Goal: Task Accomplishment & Management: Complete application form

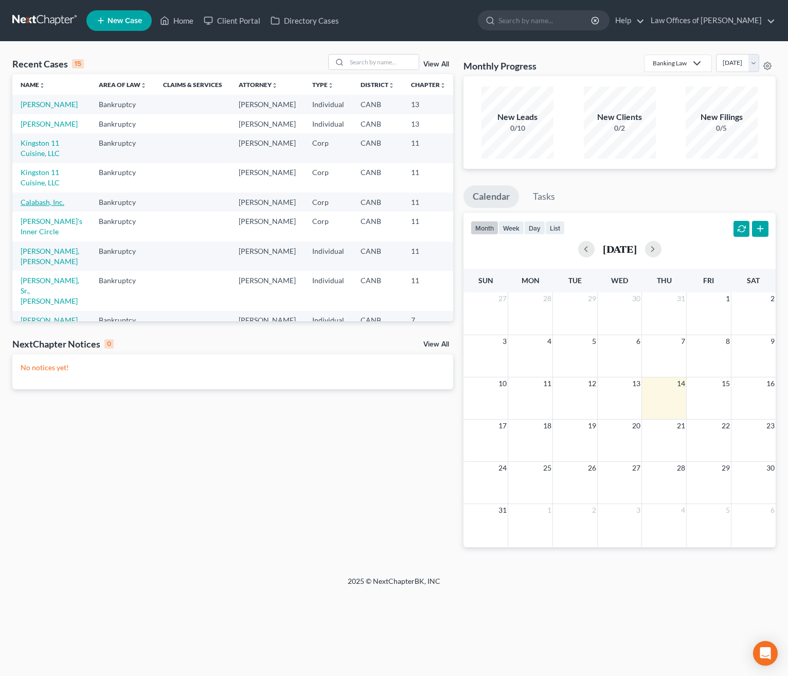
click at [45, 206] on link "Calabash, Inc." at bounding box center [43, 202] width 44 height 9
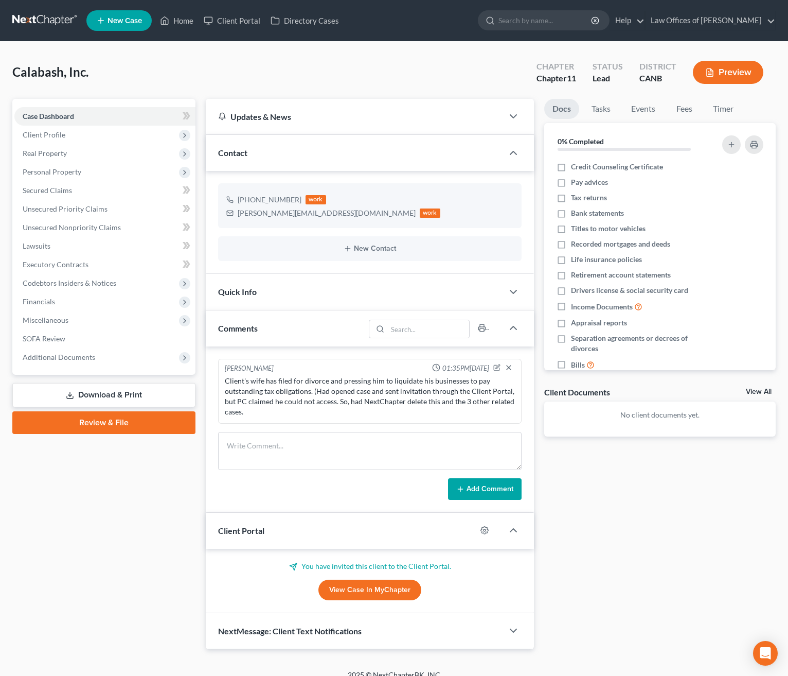
click at [385, 588] on link "View Case in MyChapter" at bounding box center [370, 590] width 103 height 21
click at [180, 114] on span at bounding box center [187, 117] width 18 height 15
click at [184, 114] on icon at bounding box center [187, 116] width 8 height 13
click at [190, 114] on span at bounding box center [187, 117] width 18 height 15
click at [138, 132] on span "Client Profile" at bounding box center [104, 135] width 181 height 19
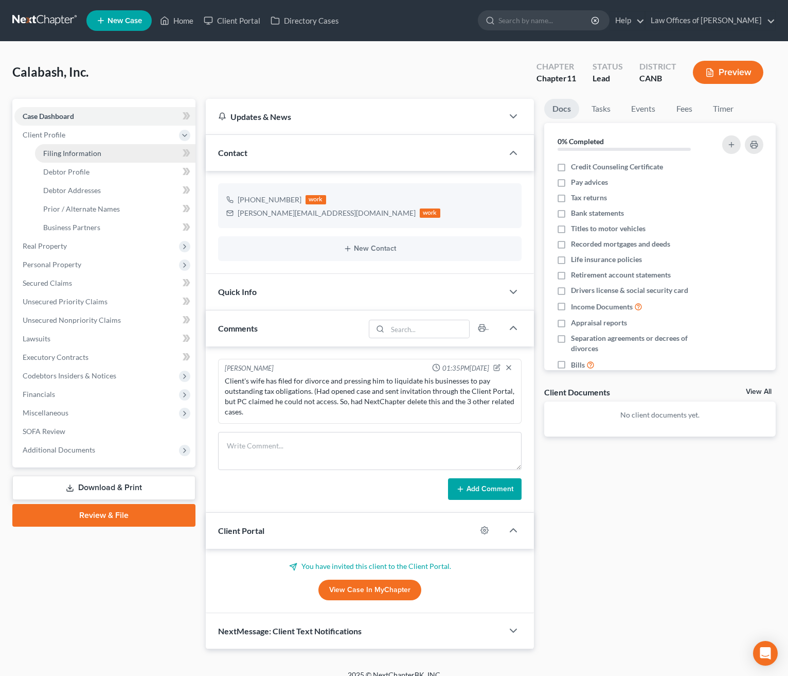
click at [143, 149] on link "Filing Information" at bounding box center [115, 153] width 161 height 19
select select "1"
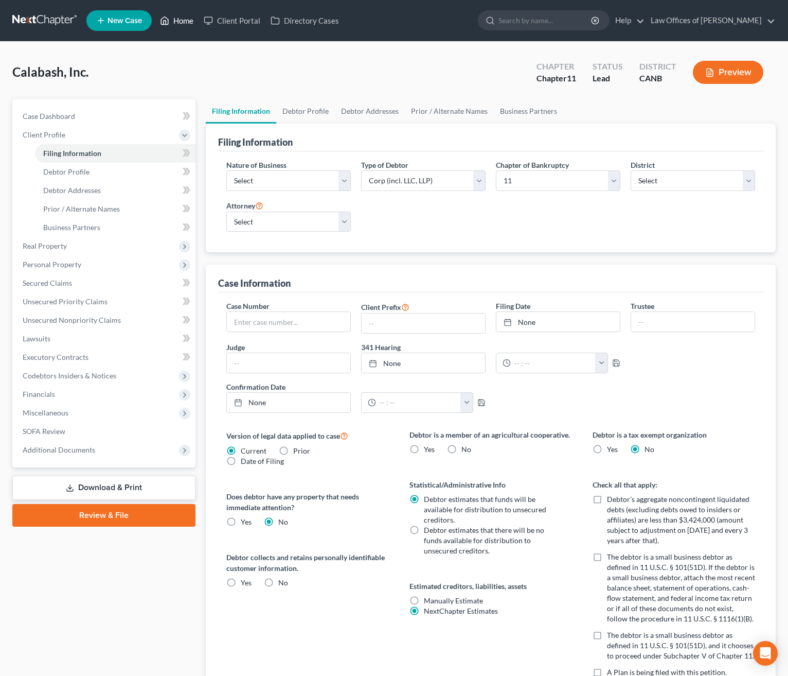
click at [181, 19] on link "Home" at bounding box center [177, 20] width 44 height 19
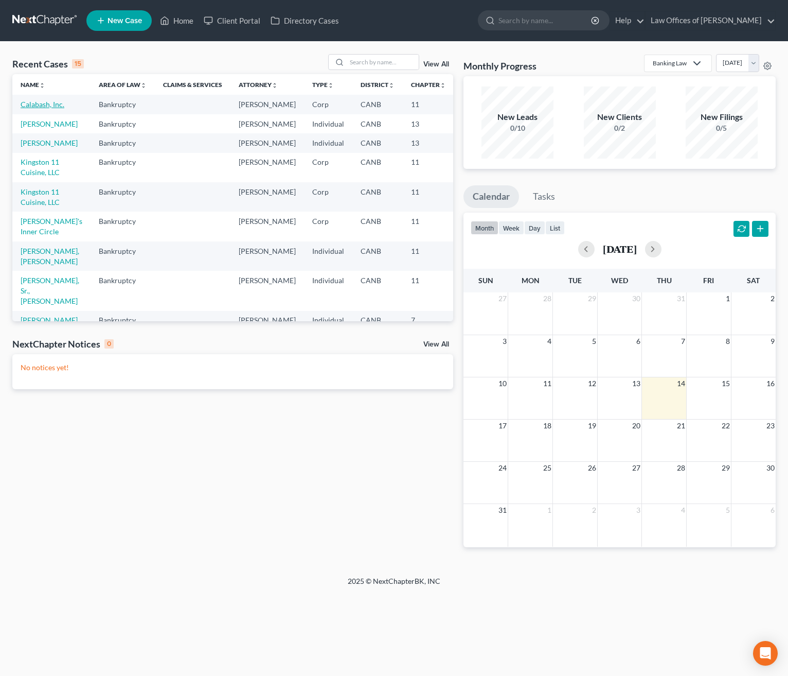
click at [49, 103] on link "Calabash, Inc." at bounding box center [43, 104] width 44 height 9
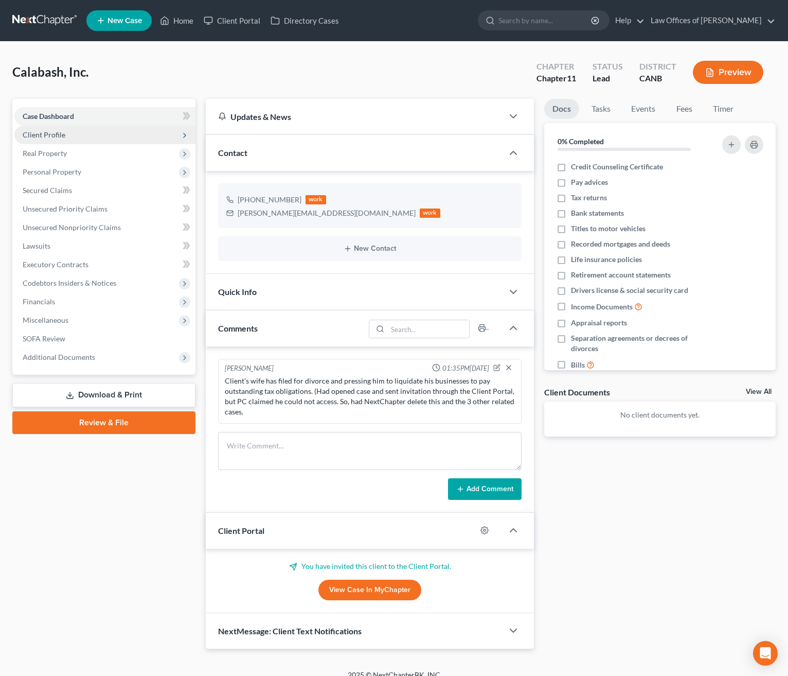
click at [110, 135] on span "Client Profile" at bounding box center [104, 135] width 181 height 19
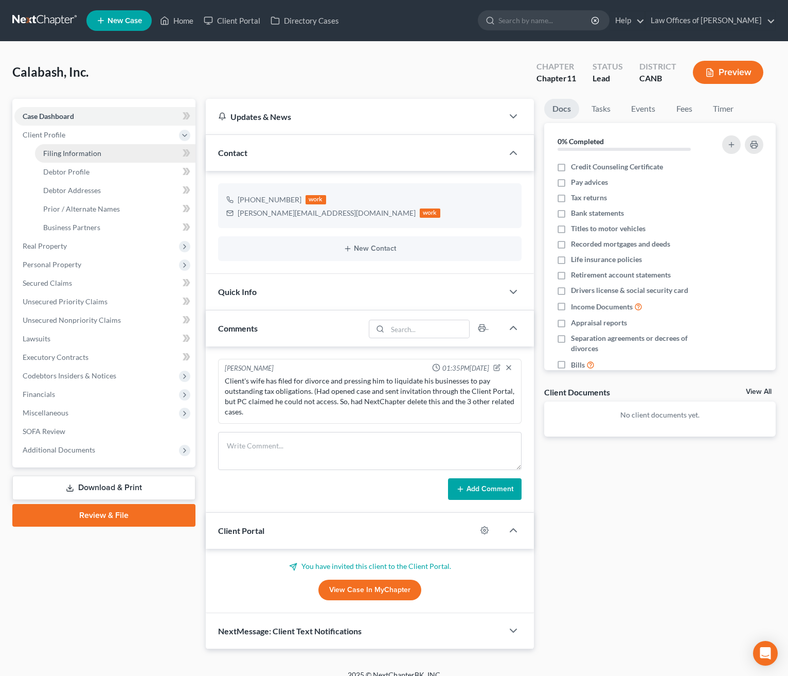
click at [96, 151] on span "Filing Information" at bounding box center [72, 153] width 58 height 9
select select "1"
select select "9"
select select "0"
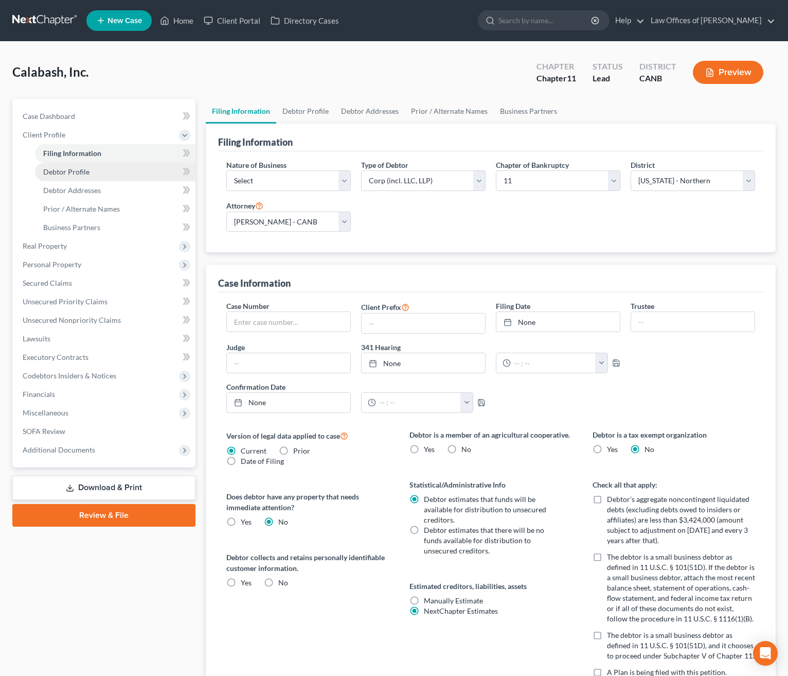
click at [103, 170] on link "Debtor Profile" at bounding box center [115, 172] width 161 height 19
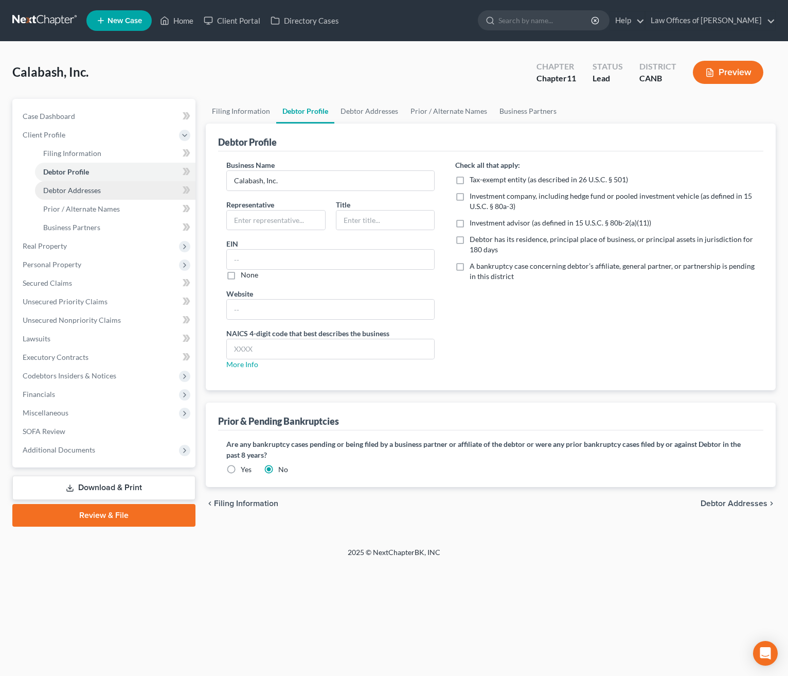
click at [90, 187] on span "Debtor Addresses" at bounding box center [72, 190] width 58 height 9
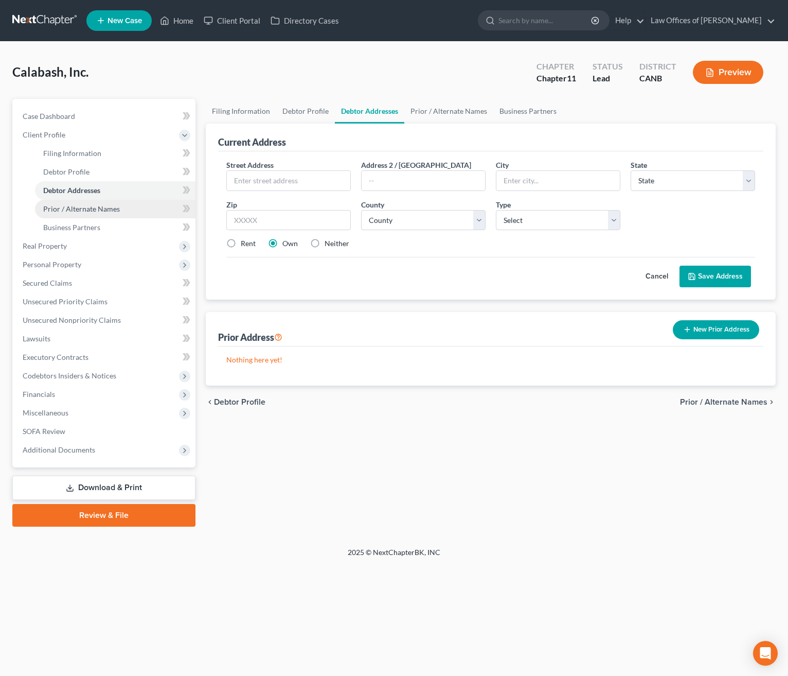
click at [111, 205] on span "Prior / Alternate Names" at bounding box center [81, 208] width 77 height 9
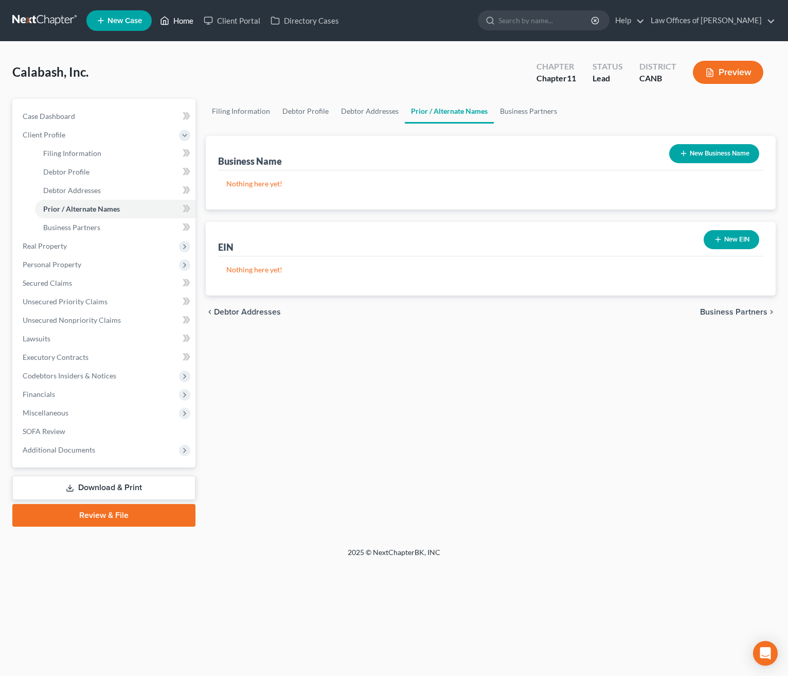
click at [182, 18] on link "Home" at bounding box center [177, 20] width 44 height 19
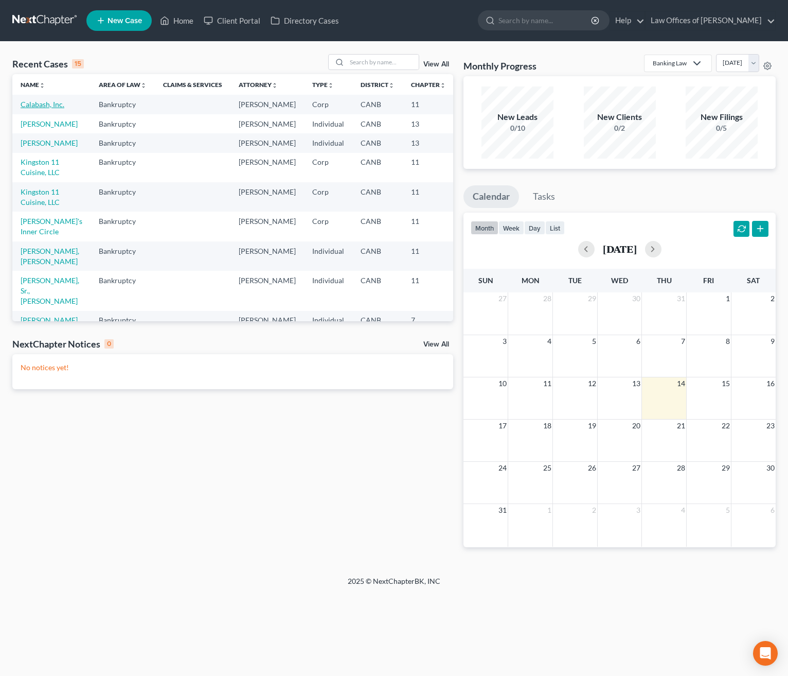
click at [38, 103] on link "Calabash, Inc." at bounding box center [43, 104] width 44 height 9
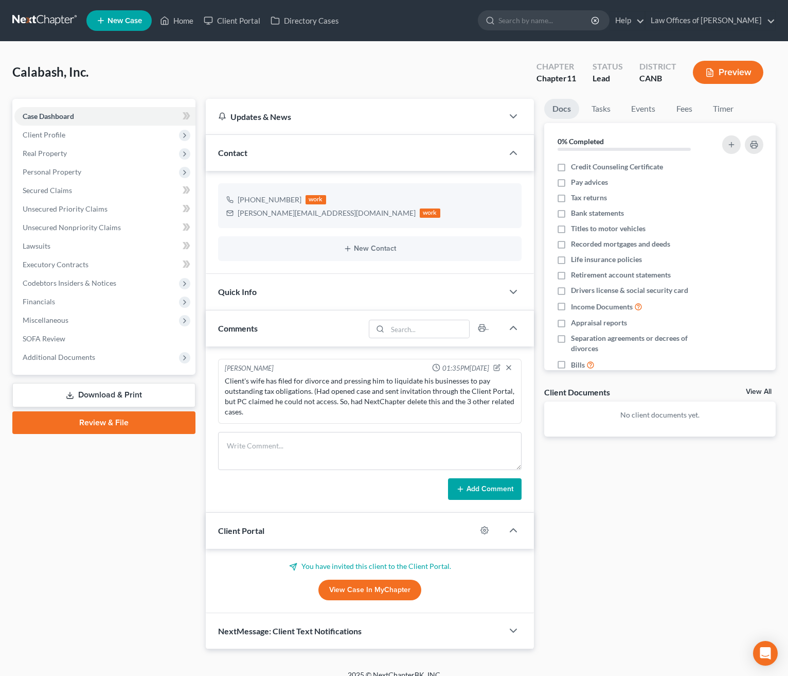
click at [127, 17] on span "New Case" at bounding box center [125, 21] width 34 height 8
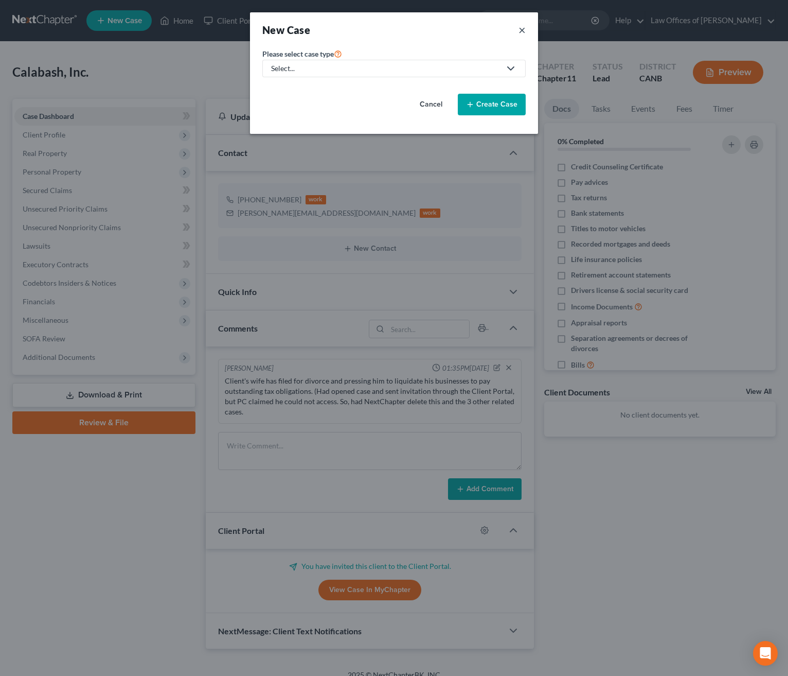
click at [523, 27] on button "×" at bounding box center [522, 30] width 7 height 14
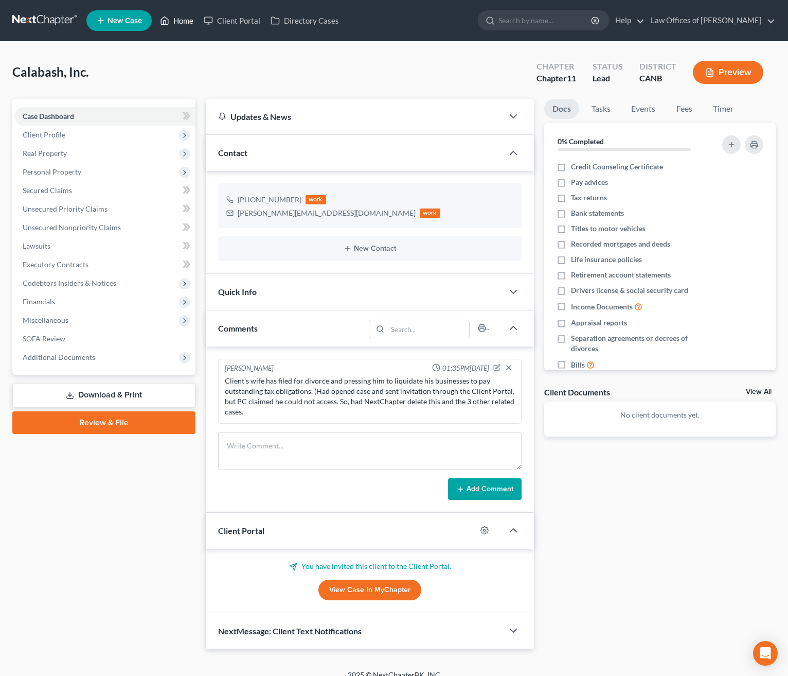
click at [179, 19] on link "Home" at bounding box center [177, 20] width 44 height 19
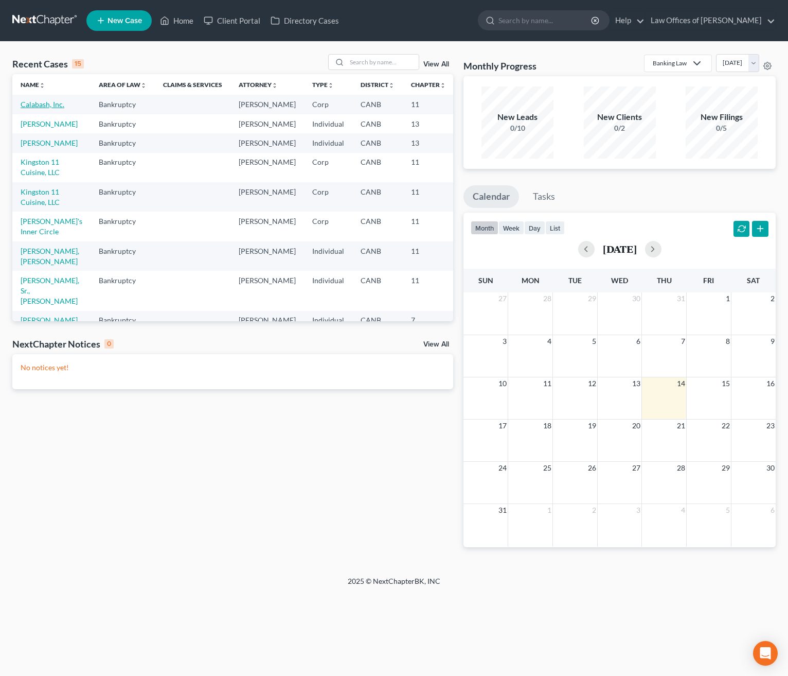
click at [53, 101] on link "Calabash, Inc." at bounding box center [43, 104] width 44 height 9
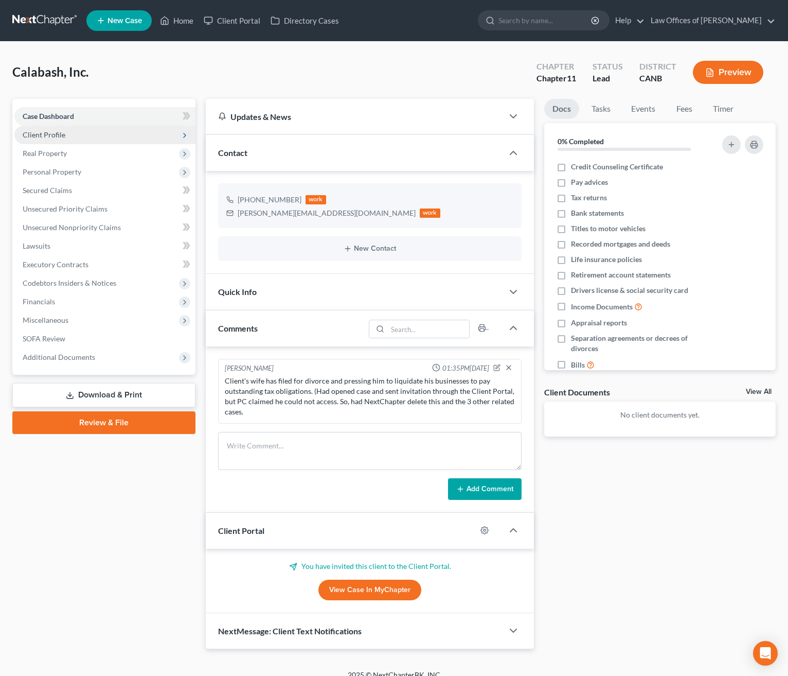
click at [143, 138] on span "Client Profile" at bounding box center [104, 135] width 181 height 19
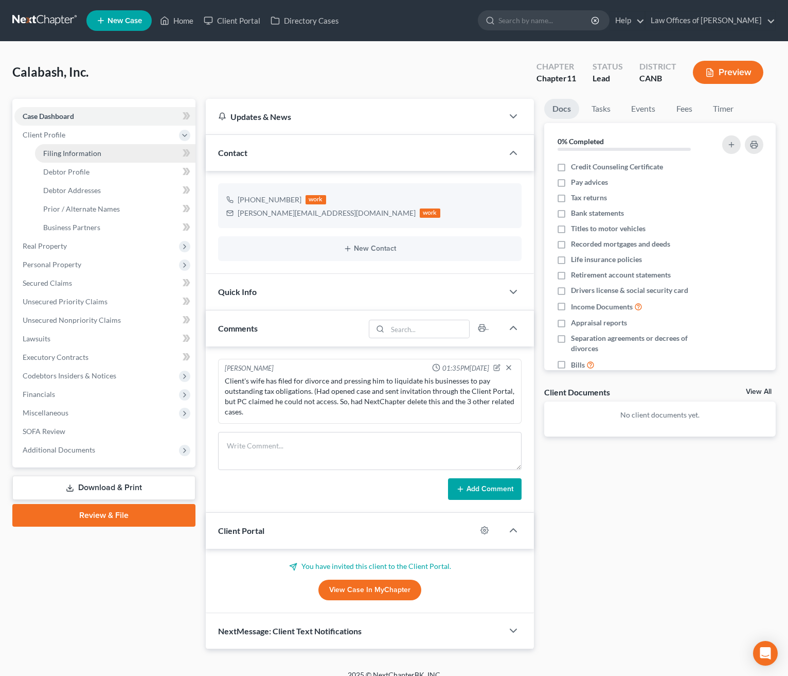
click at [107, 153] on link "Filing Information" at bounding box center [115, 153] width 161 height 19
select select "1"
select select "9"
select select "0"
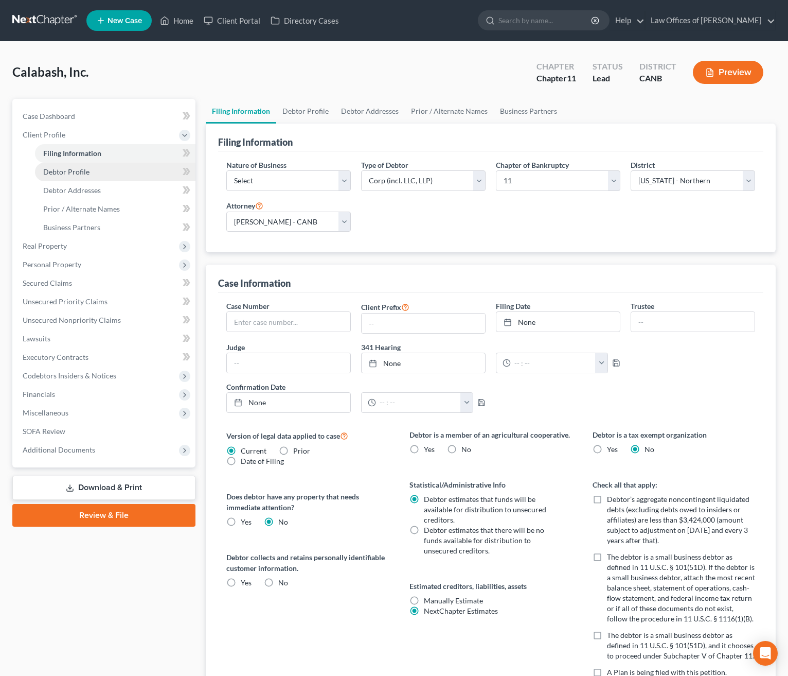
click at [96, 169] on link "Debtor Profile" at bounding box center [115, 172] width 161 height 19
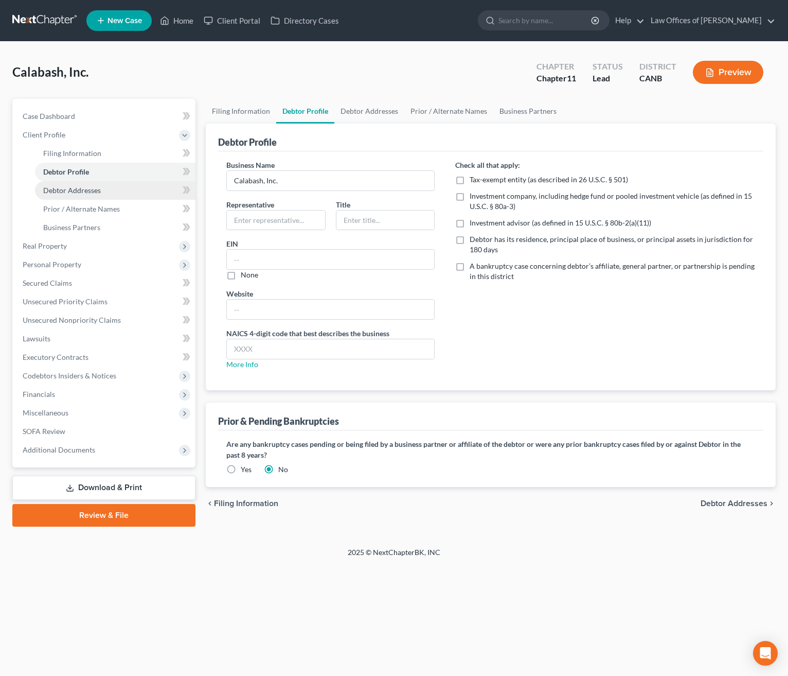
click at [91, 189] on span "Debtor Addresses" at bounding box center [72, 190] width 58 height 9
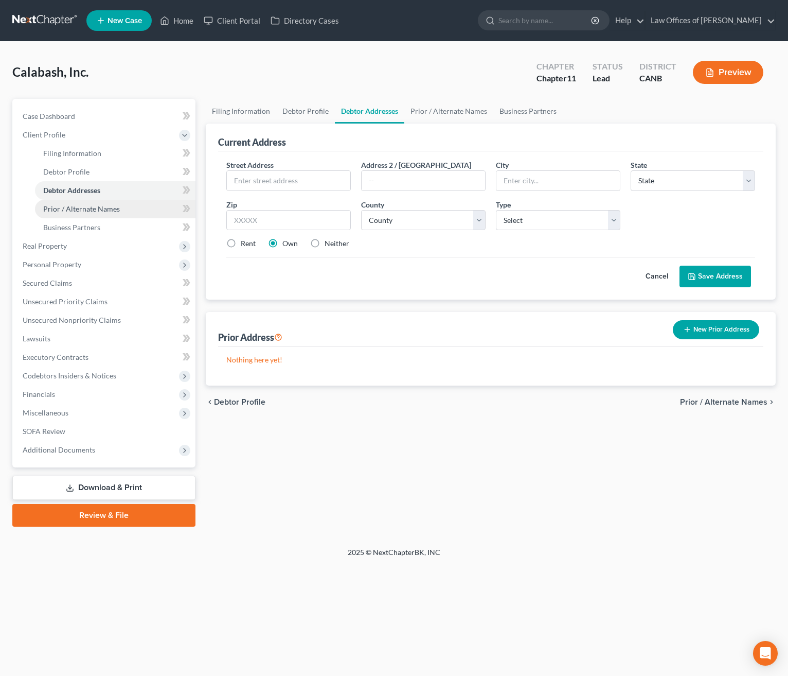
click at [105, 206] on span "Prior / Alternate Names" at bounding box center [81, 208] width 77 height 9
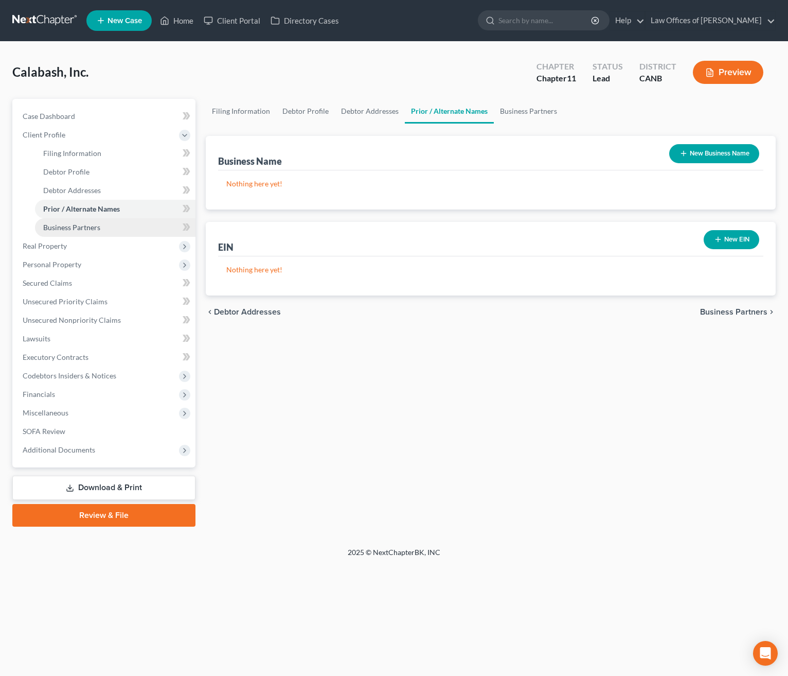
click at [102, 227] on link "Business Partners" at bounding box center [115, 227] width 161 height 19
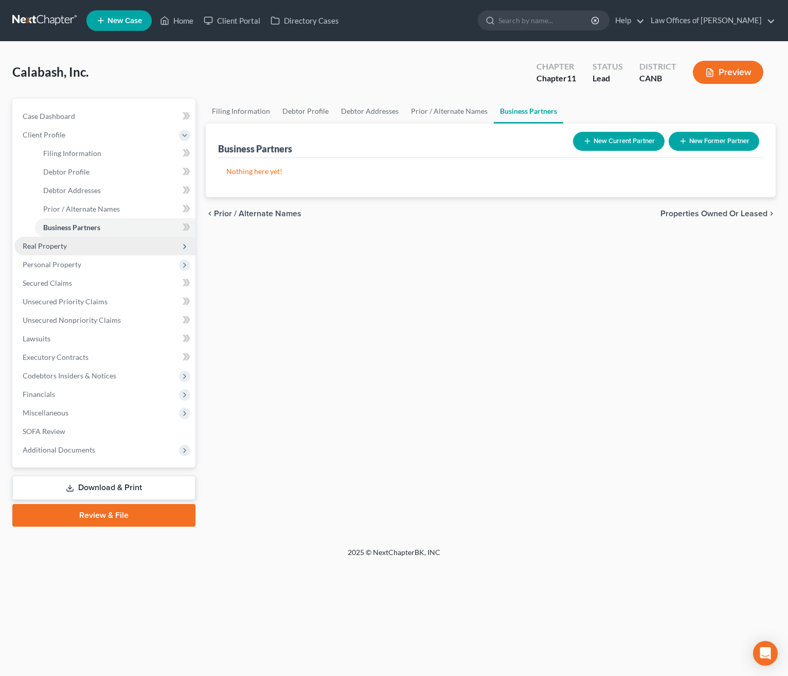
click at [133, 244] on span "Real Property" at bounding box center [104, 246] width 181 height 19
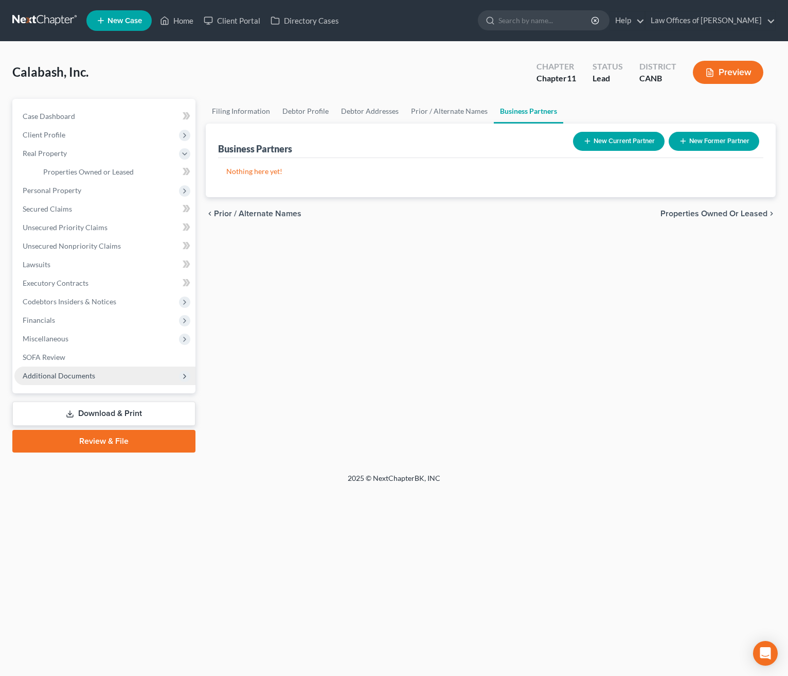
click at [84, 370] on span "Additional Documents" at bounding box center [104, 375] width 181 height 19
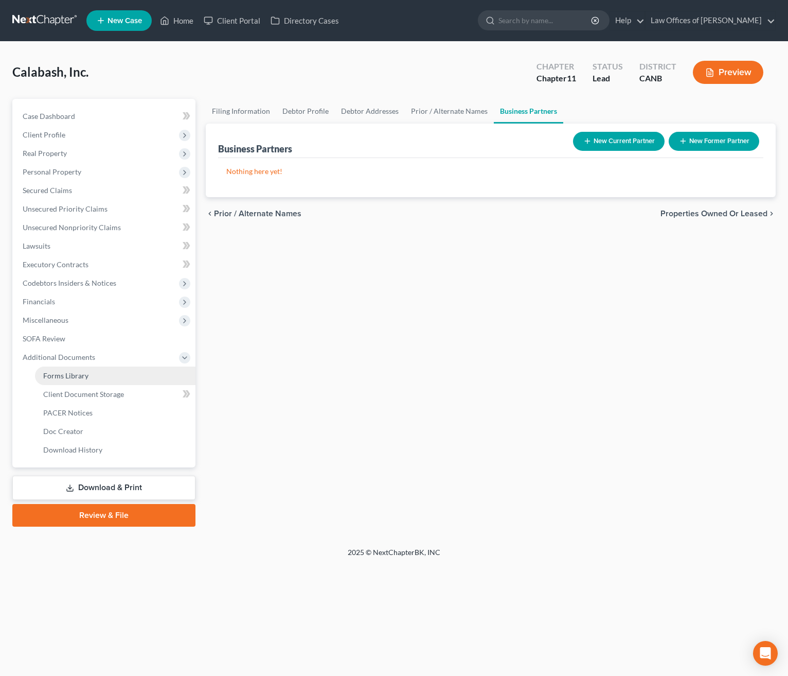
click at [72, 371] on span "Forms Library" at bounding box center [65, 375] width 45 height 9
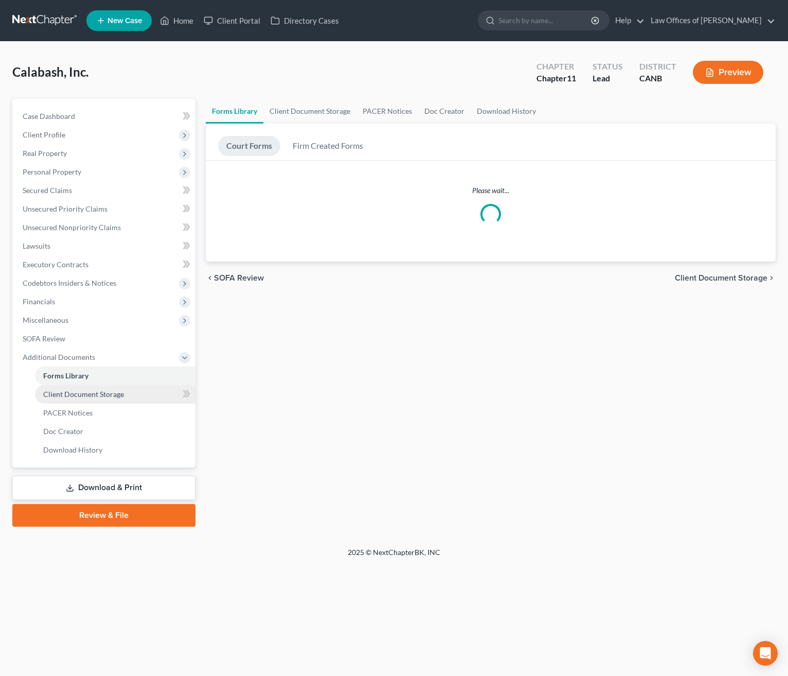
click at [79, 387] on link "Client Document Storage" at bounding box center [115, 394] width 161 height 19
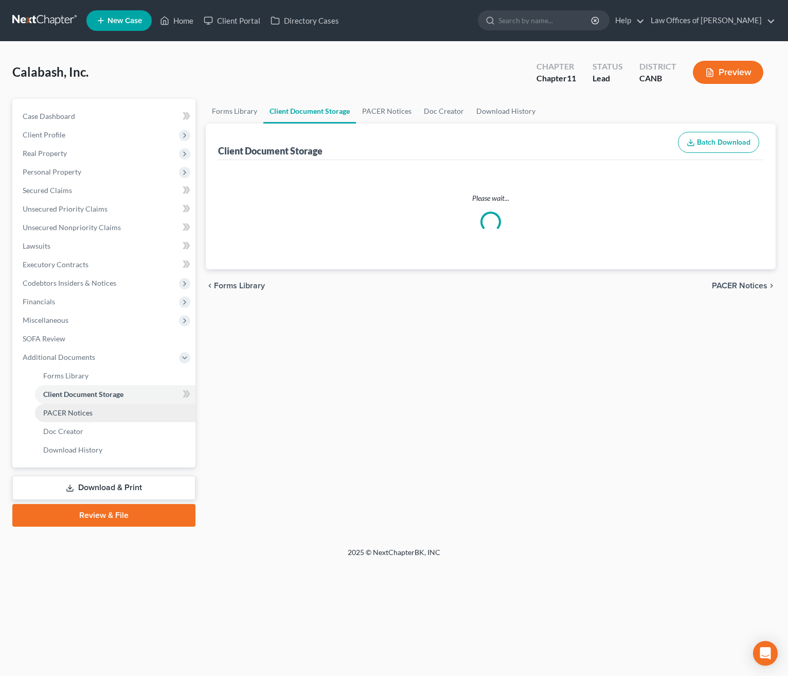
click at [58, 404] on link "PACER Notices" at bounding box center [115, 413] width 161 height 19
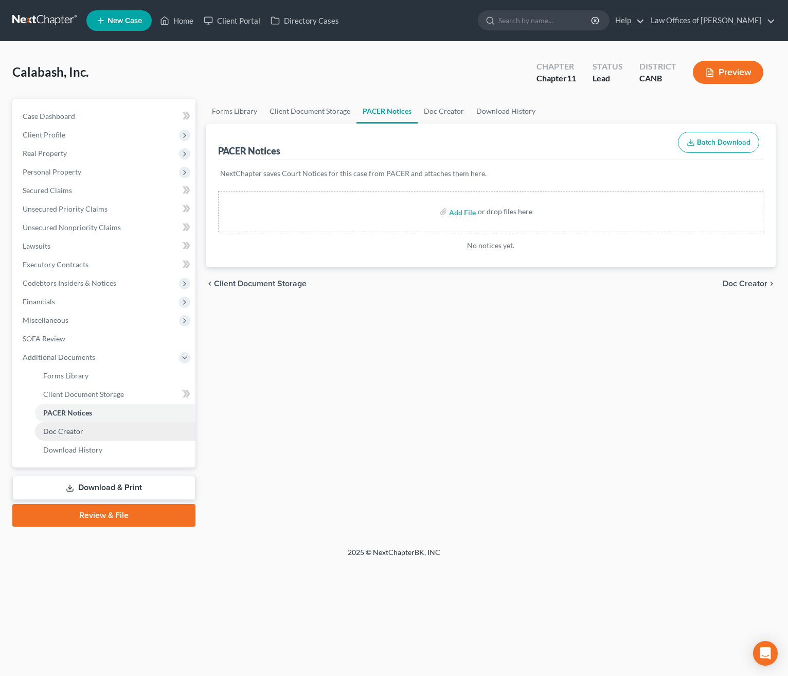
click at [65, 429] on span "Doc Creator" at bounding box center [63, 431] width 40 height 9
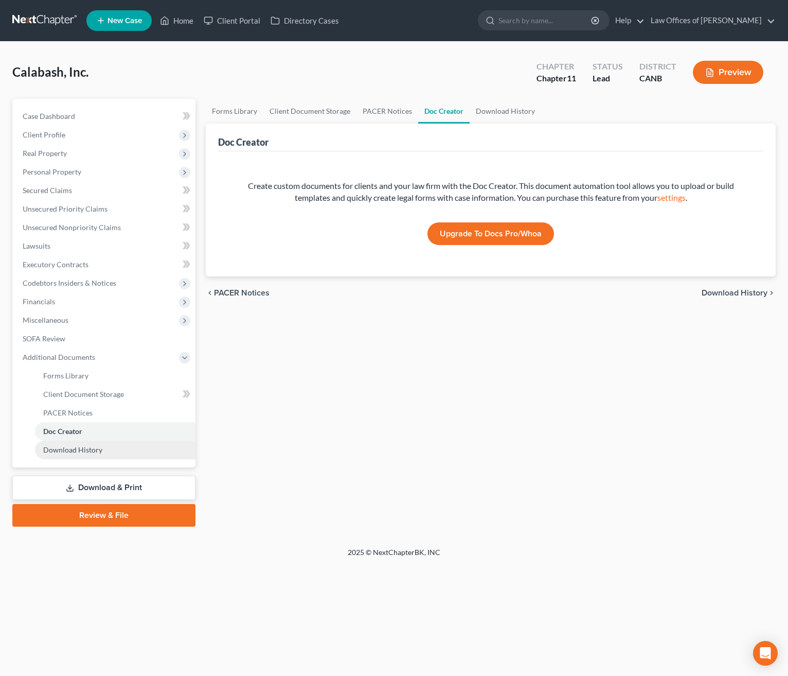
click at [81, 448] on span "Download History" at bounding box center [72, 449] width 59 height 9
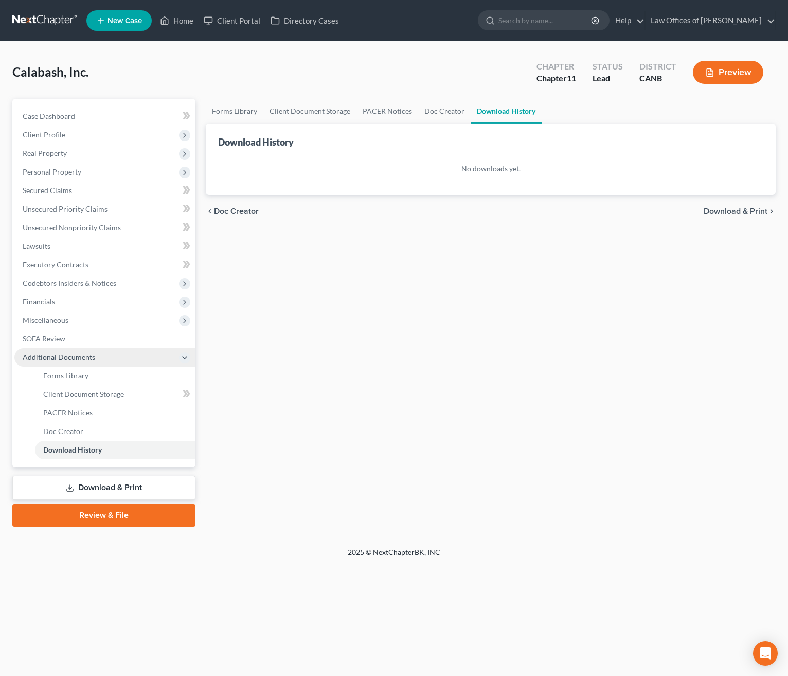
click at [185, 357] on polyline at bounding box center [185, 358] width 4 height 2
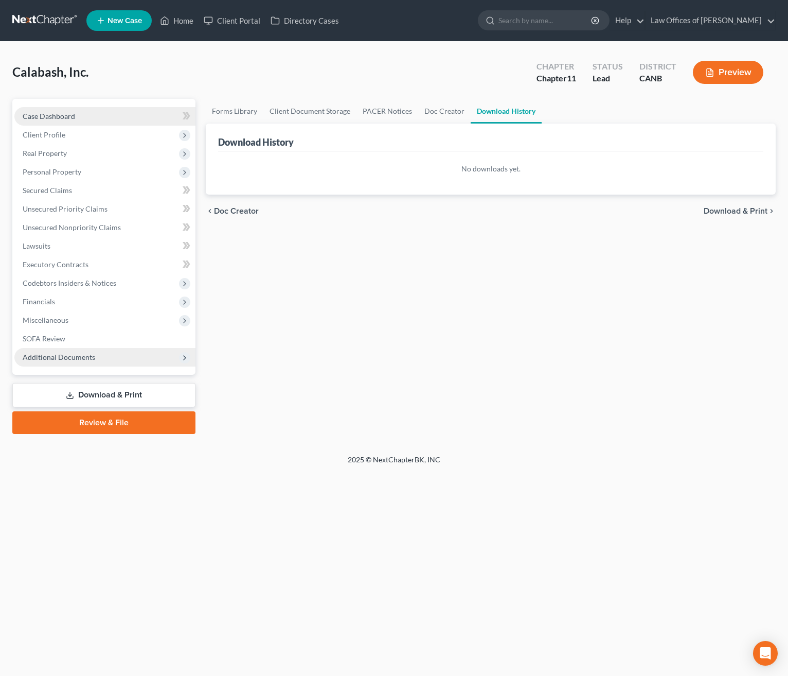
click at [144, 111] on link "Case Dashboard" at bounding box center [104, 116] width 181 height 19
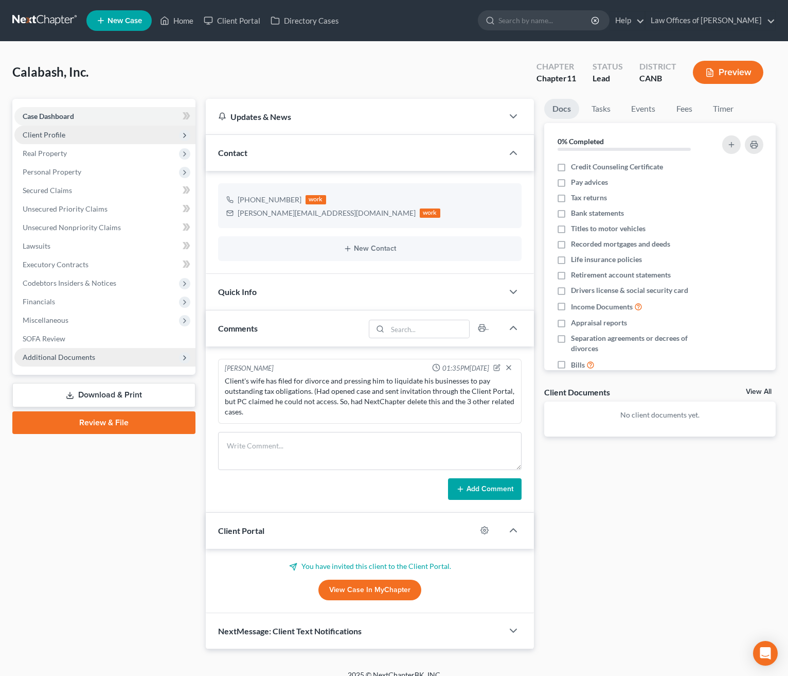
click at [131, 133] on span "Client Profile" at bounding box center [104, 135] width 181 height 19
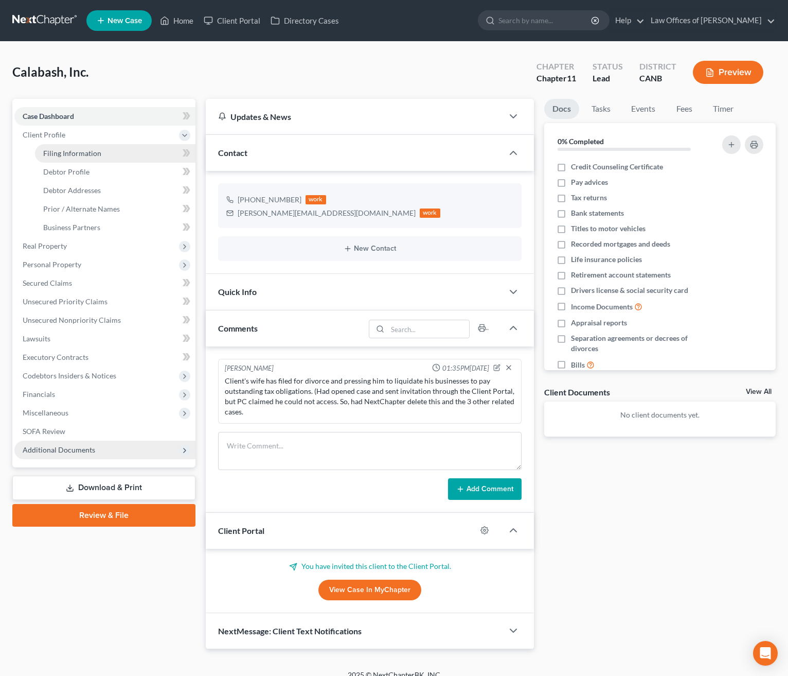
click at [117, 153] on link "Filing Information" at bounding box center [115, 153] width 161 height 19
select select "1"
select select "9"
select select "0"
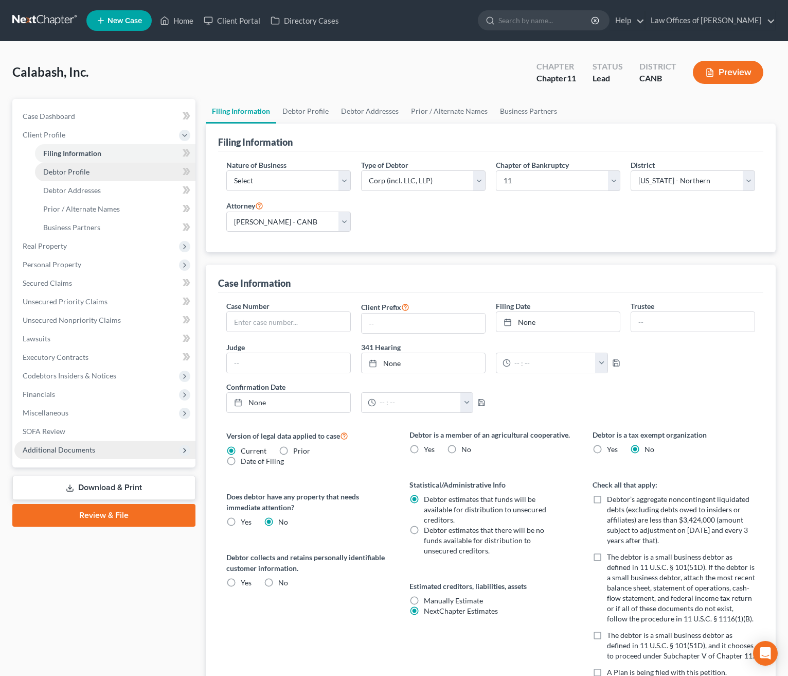
click at [134, 170] on link "Debtor Profile" at bounding box center [115, 172] width 161 height 19
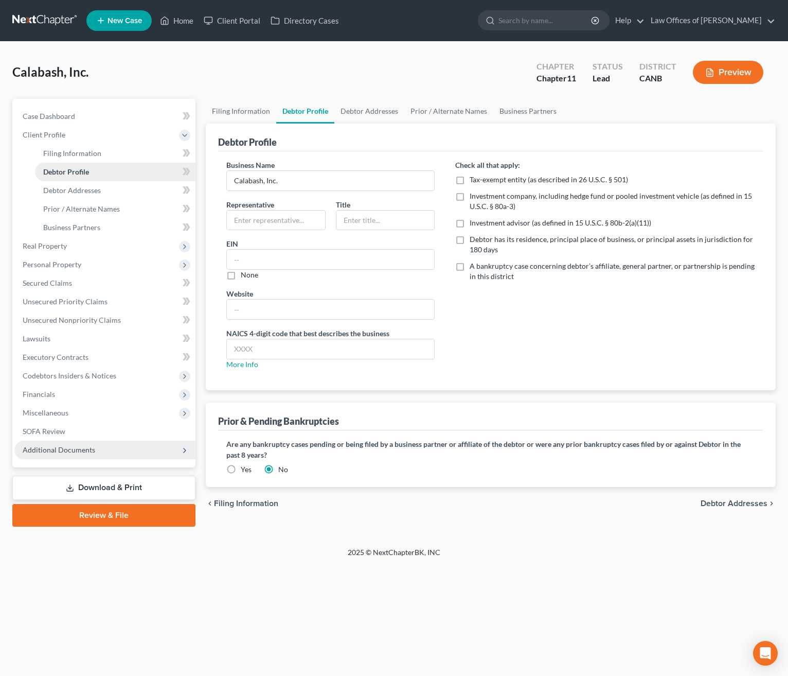
click at [92, 166] on link "Debtor Profile" at bounding box center [115, 172] width 161 height 19
click at [97, 151] on span "Filing Information" at bounding box center [72, 153] width 58 height 9
select select "1"
select select "9"
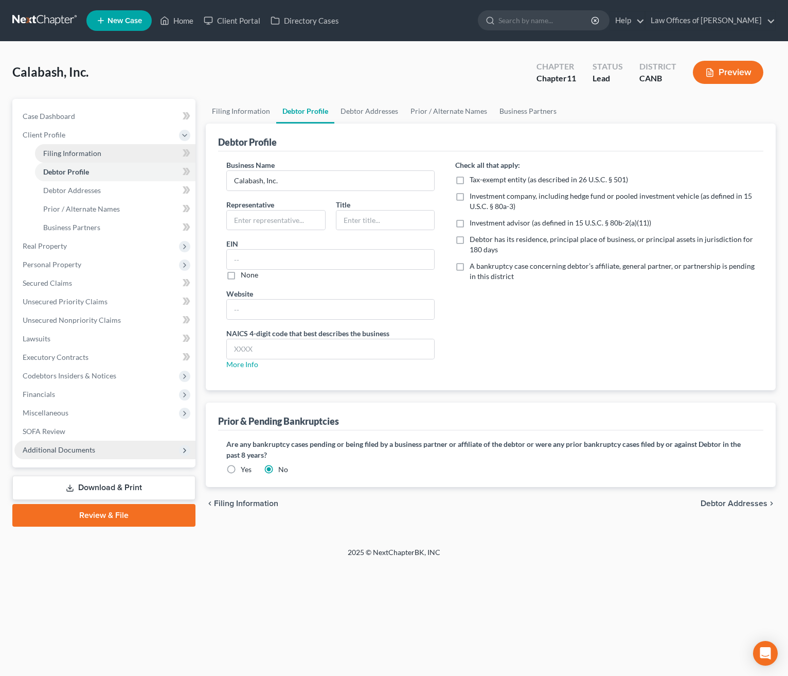
select select "0"
